Goal: Task Accomplishment & Management: Complete application form

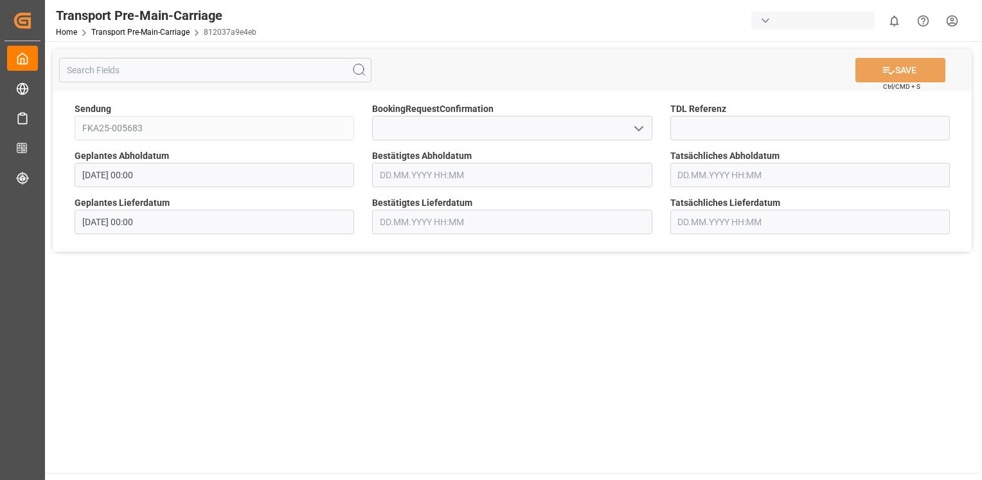
click at [644, 128] on icon "open menu" at bounding box center [638, 128] width 15 height 15
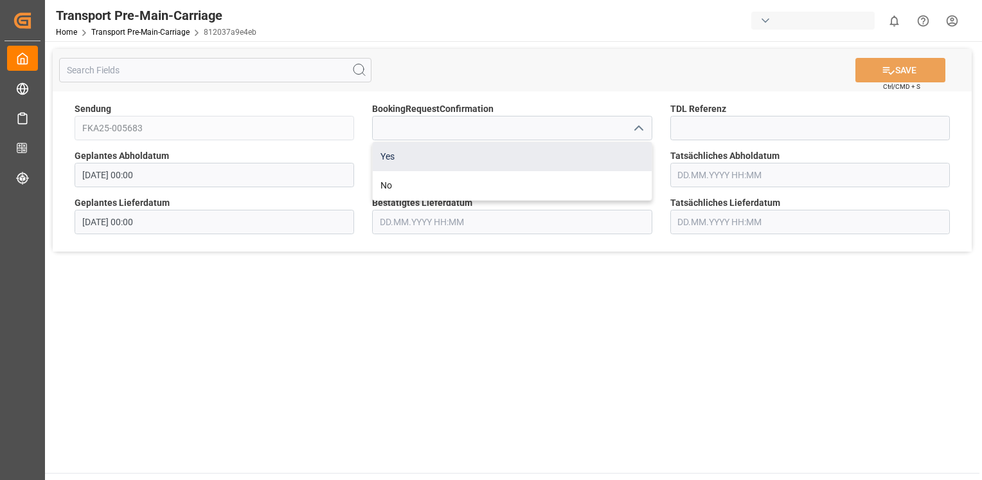
click at [601, 143] on div "Yes" at bounding box center [512, 156] width 278 height 29
type input "Yes"
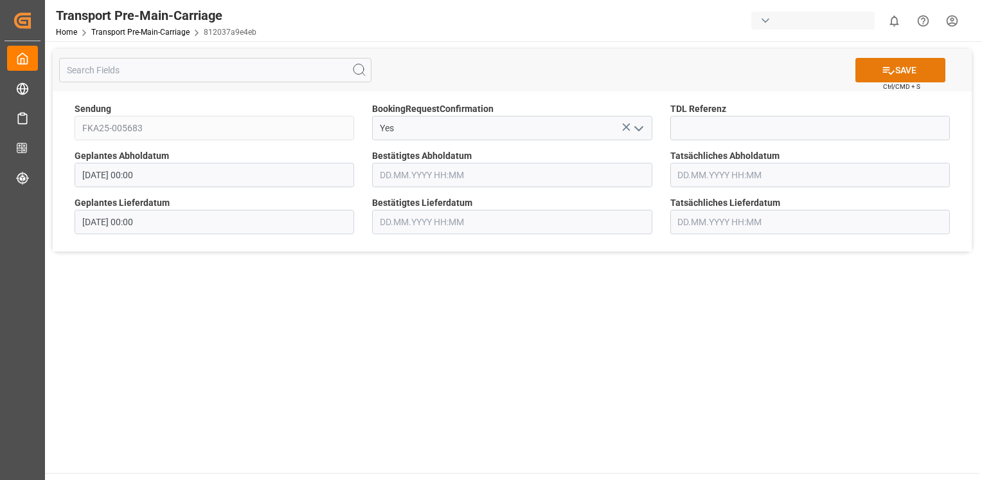
click at [881, 62] on button "SAVE" at bounding box center [901, 70] width 90 height 24
type input "05.09.2025 00:00"
type input "08.09.2025 00:00"
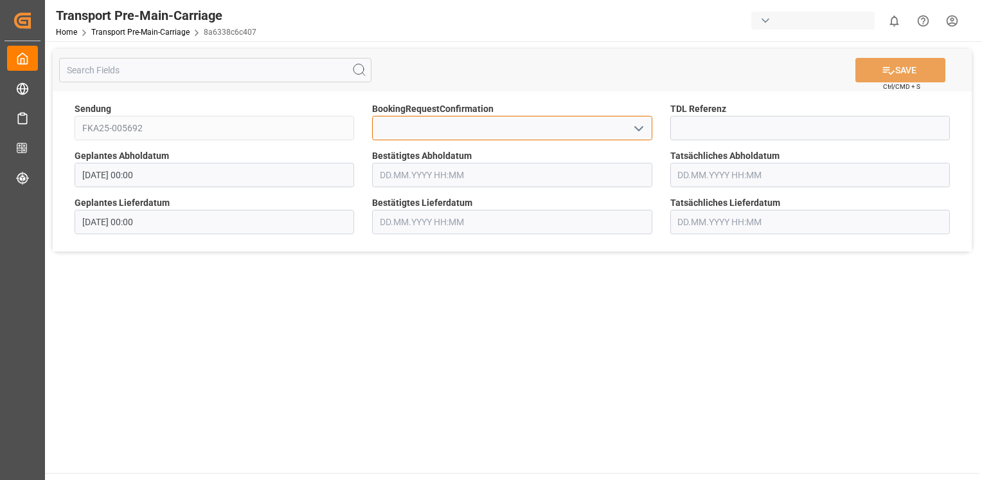
click at [627, 132] on input at bounding box center [512, 128] width 280 height 24
click at [633, 135] on icon "open menu" at bounding box center [638, 128] width 15 height 15
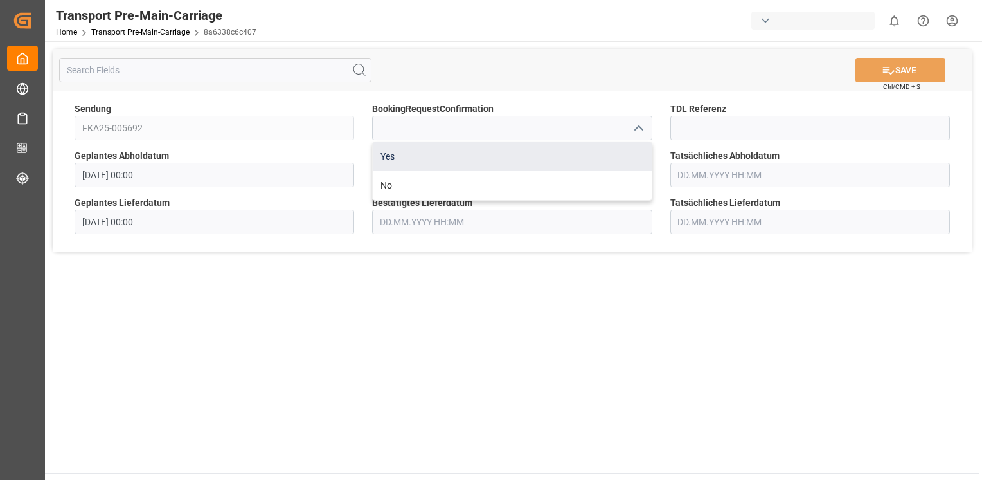
click at [615, 156] on div "Yes" at bounding box center [512, 156] width 278 height 29
type input "Yes"
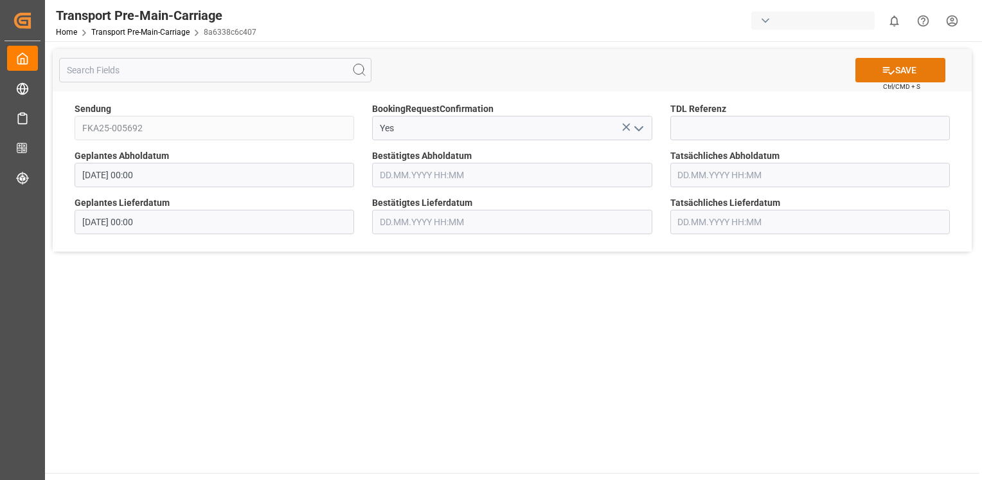
click at [874, 71] on button "SAVE" at bounding box center [901, 70] width 90 height 24
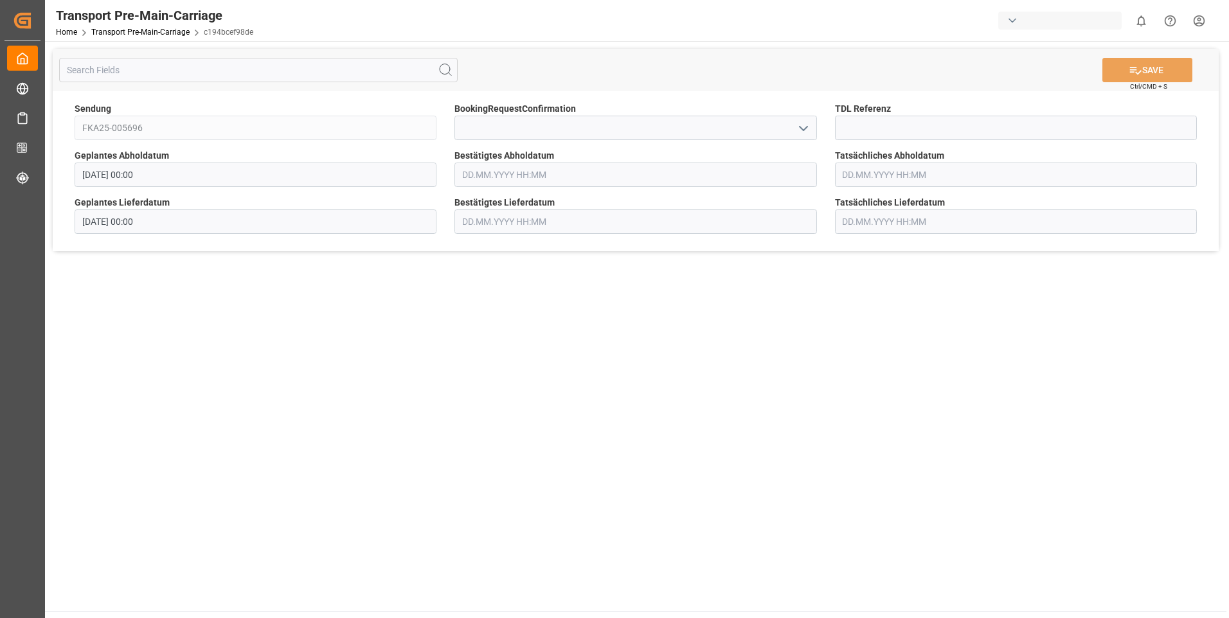
click at [807, 134] on icon "open menu" at bounding box center [803, 128] width 15 height 15
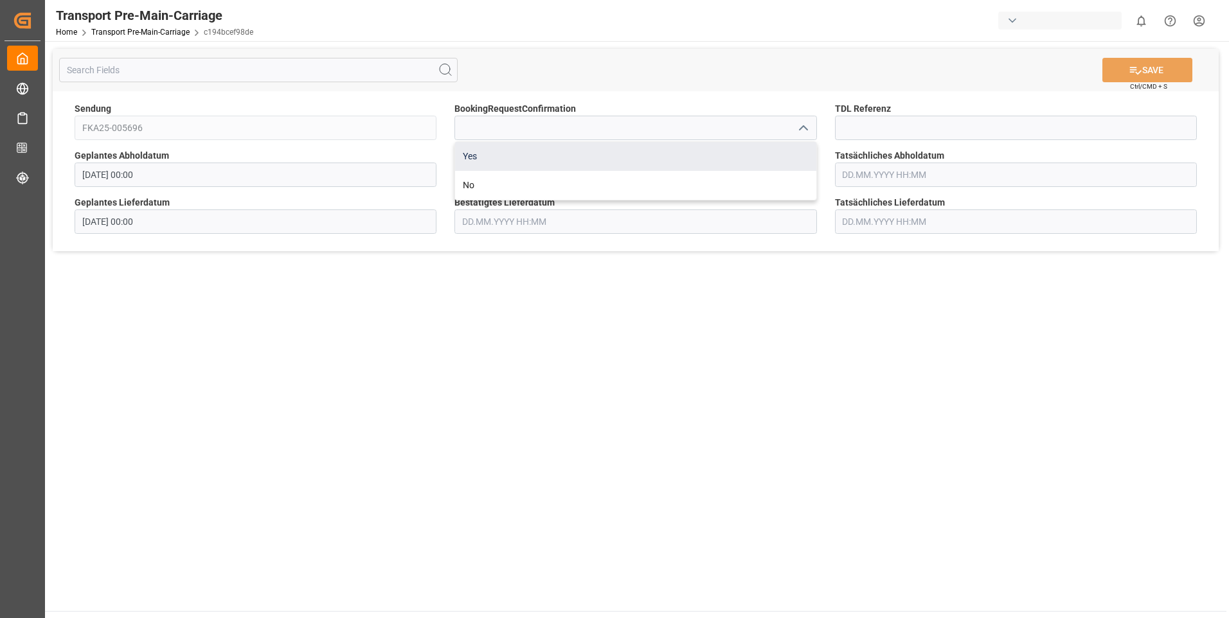
click at [771, 154] on div "Yes" at bounding box center [635, 156] width 361 height 29
type input "Yes"
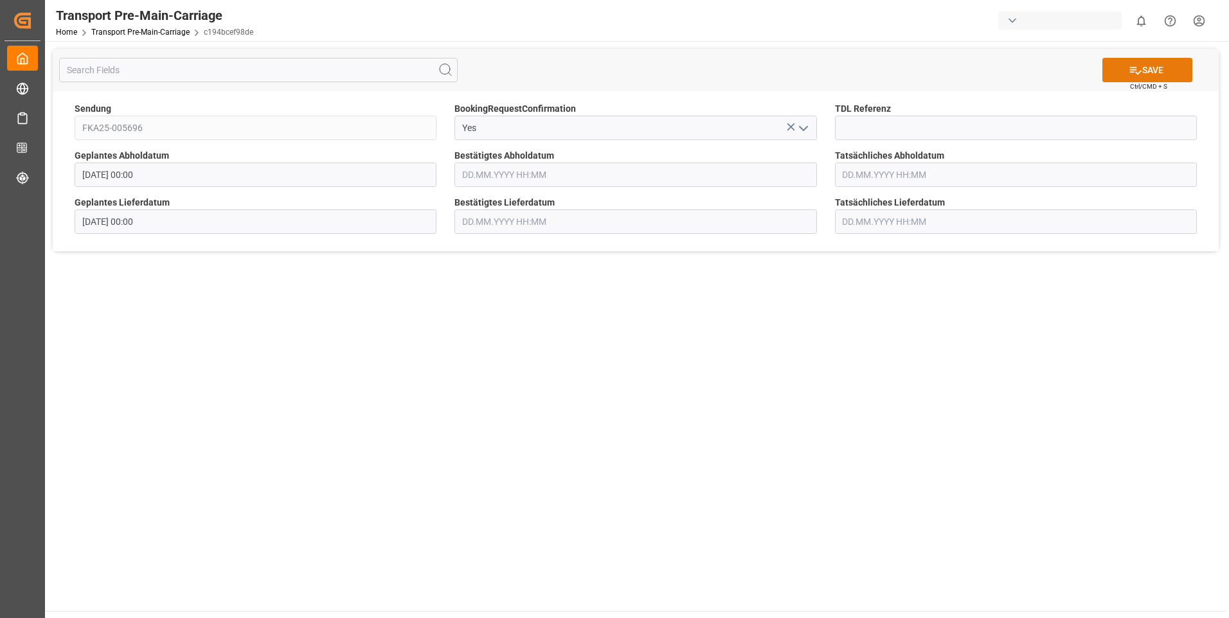
click at [1174, 74] on button "SAVE" at bounding box center [1148, 70] width 90 height 24
click at [802, 123] on icon "open menu" at bounding box center [803, 128] width 15 height 15
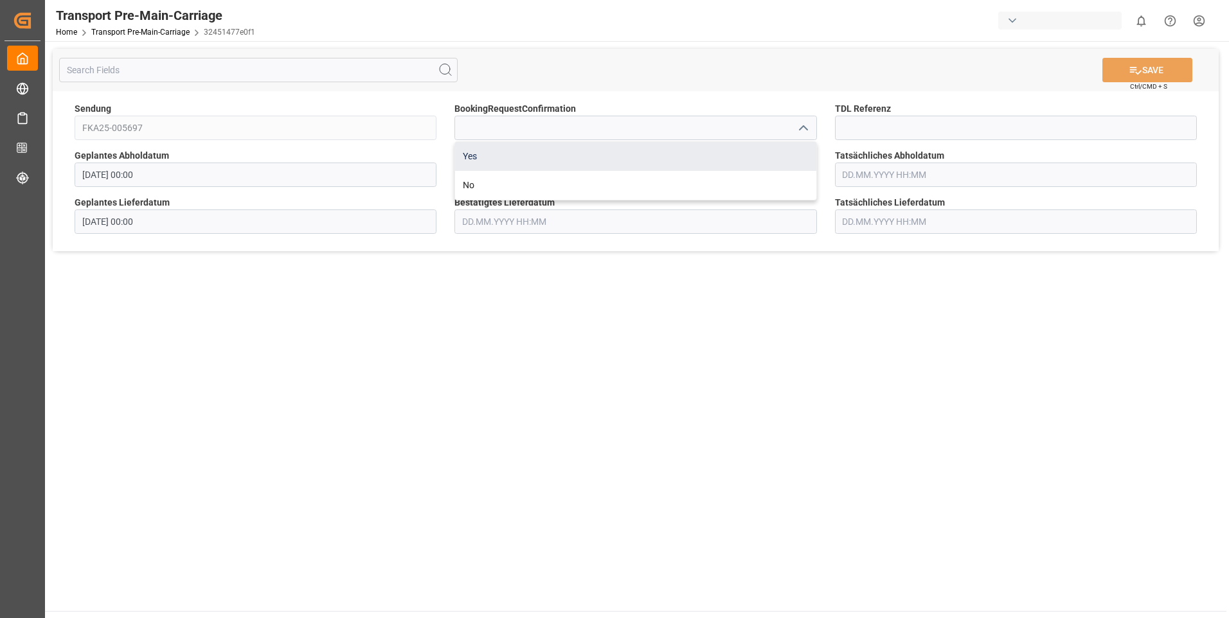
click at [775, 150] on div "Yes" at bounding box center [635, 156] width 361 height 29
type input "Yes"
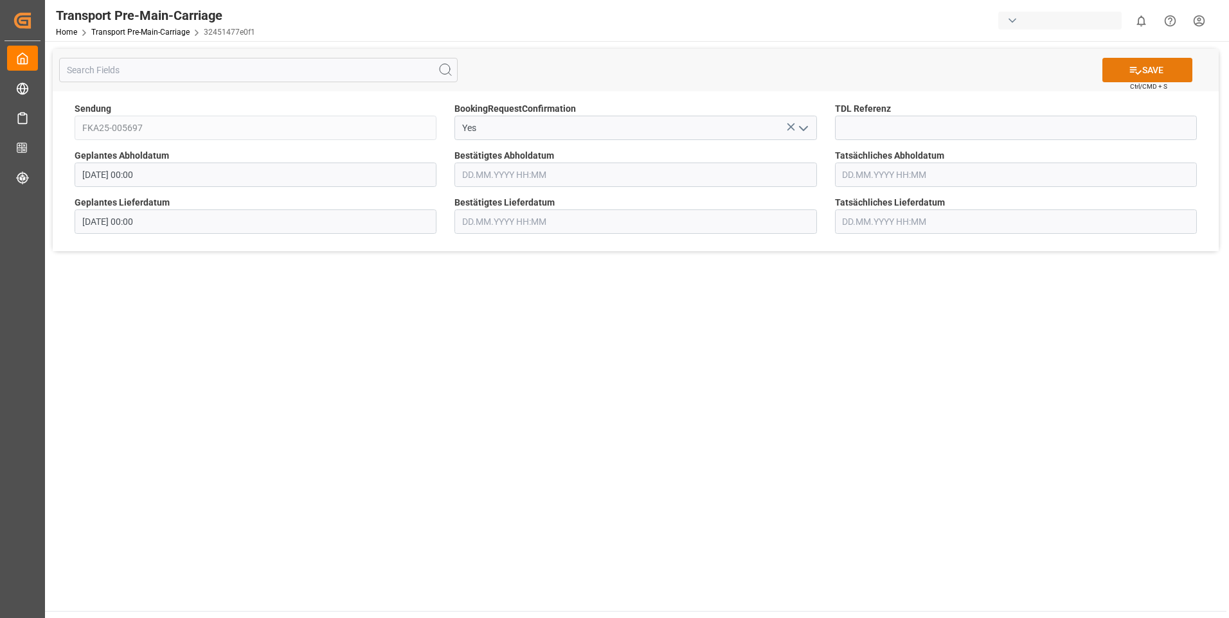
click at [1121, 69] on button "SAVE" at bounding box center [1148, 70] width 90 height 24
type input "[DATE] 00:00"
click at [803, 129] on icon "open menu" at bounding box center [803, 128] width 15 height 15
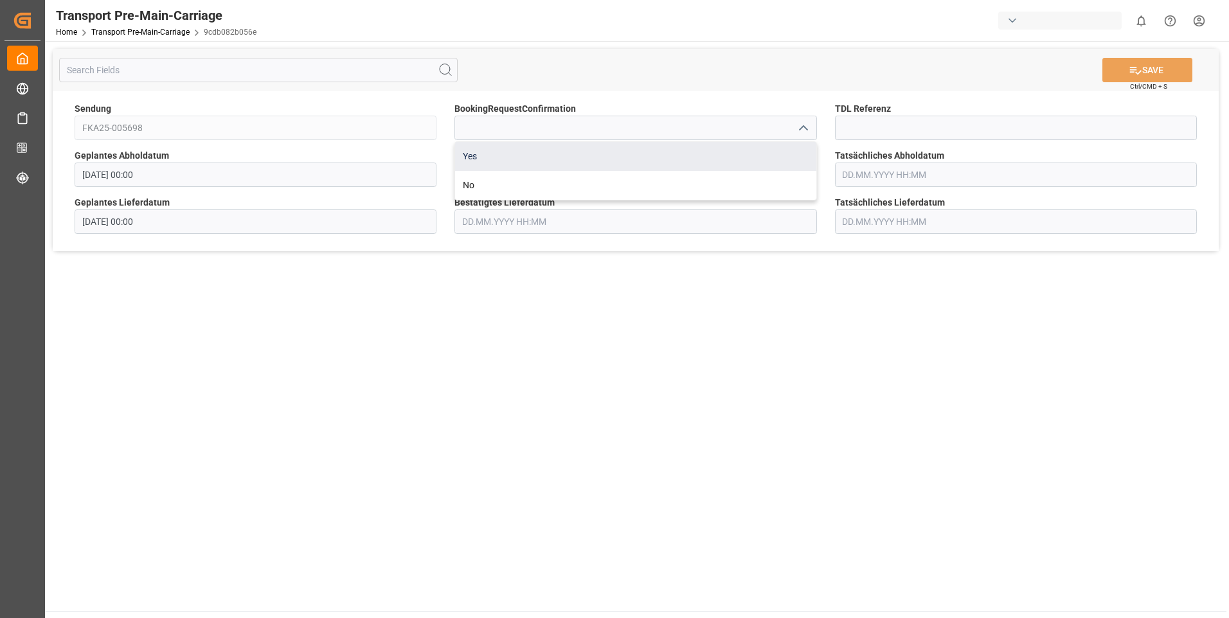
click at [779, 149] on div "Yes" at bounding box center [635, 156] width 361 height 29
type input "Yes"
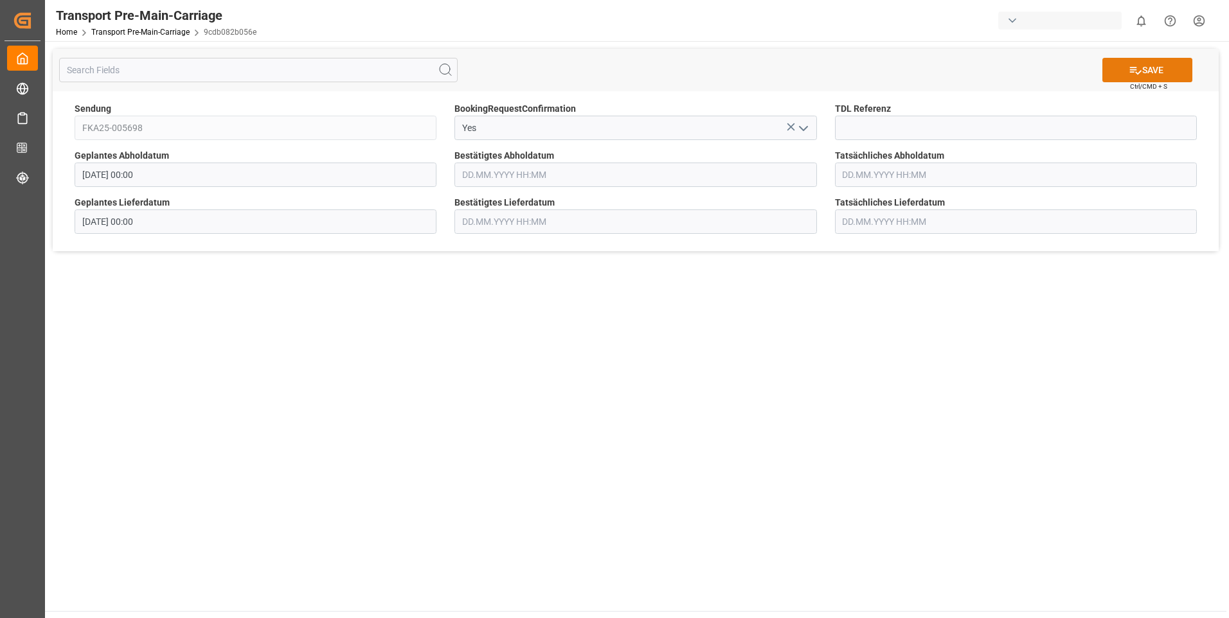
click at [1163, 74] on button "SAVE" at bounding box center [1148, 70] width 90 height 24
